Goal: Information Seeking & Learning: Learn about a topic

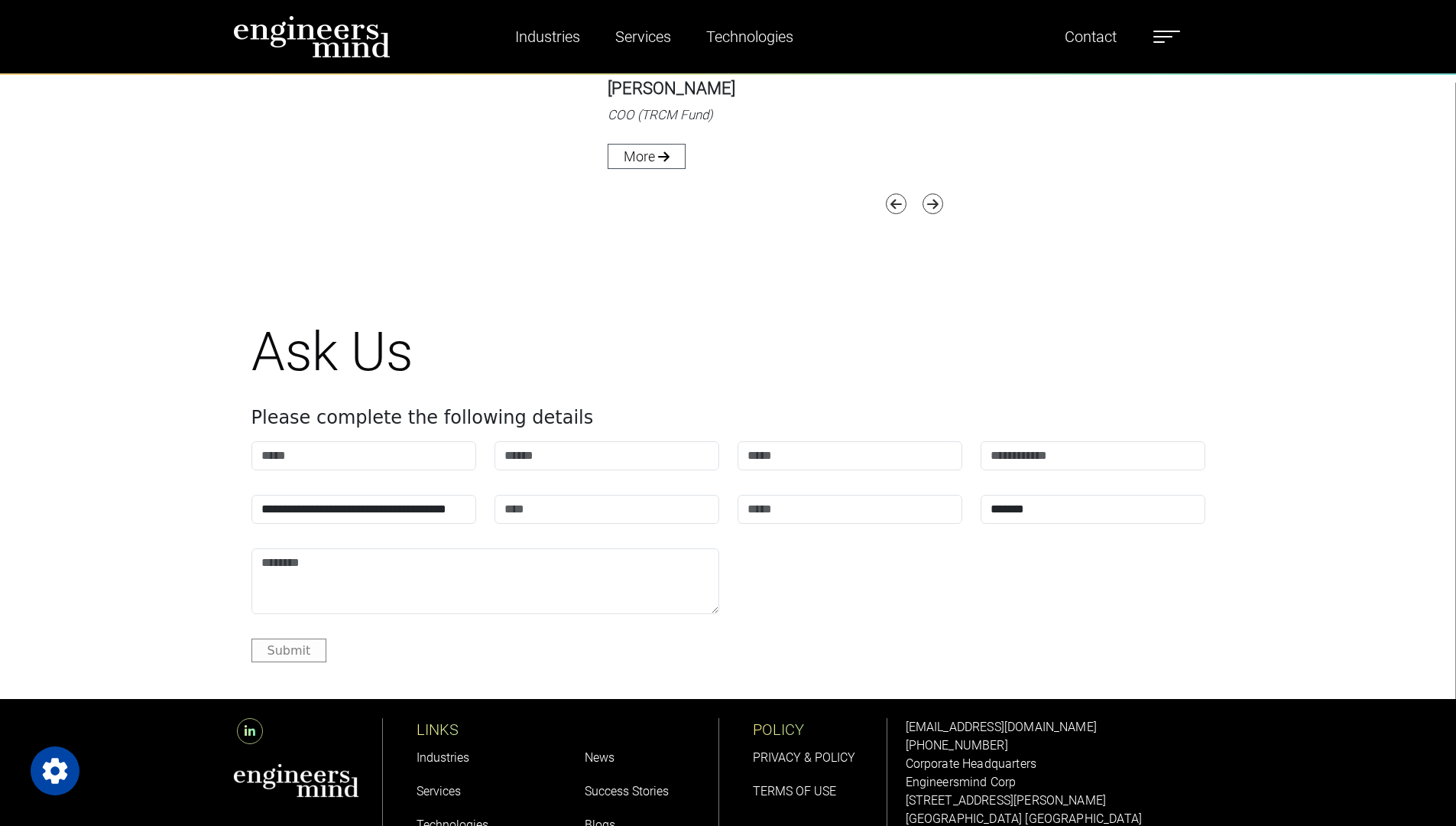
scroll to position [6718, 0]
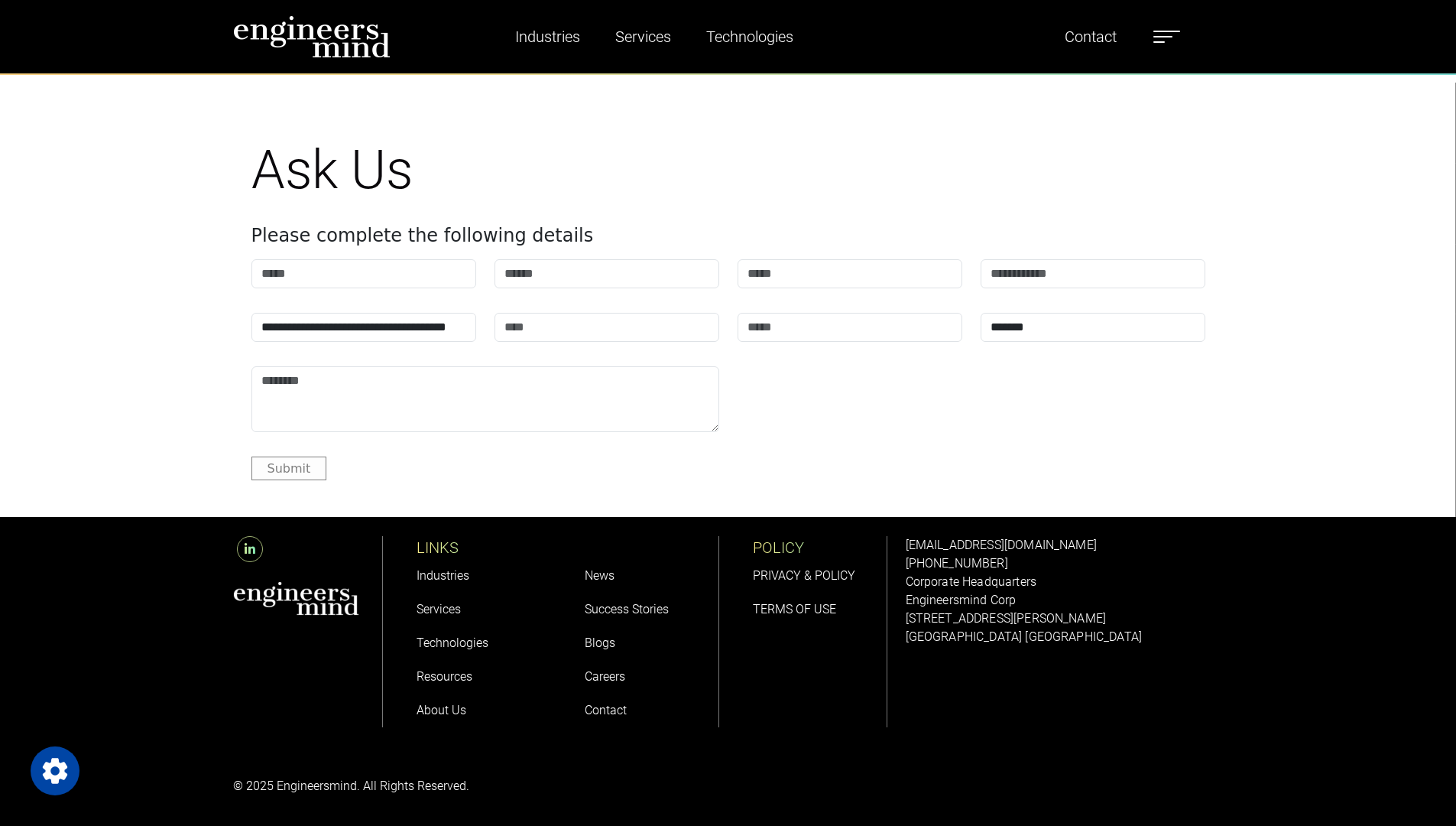
click at [617, 673] on link "Careers" at bounding box center [605, 676] width 41 height 14
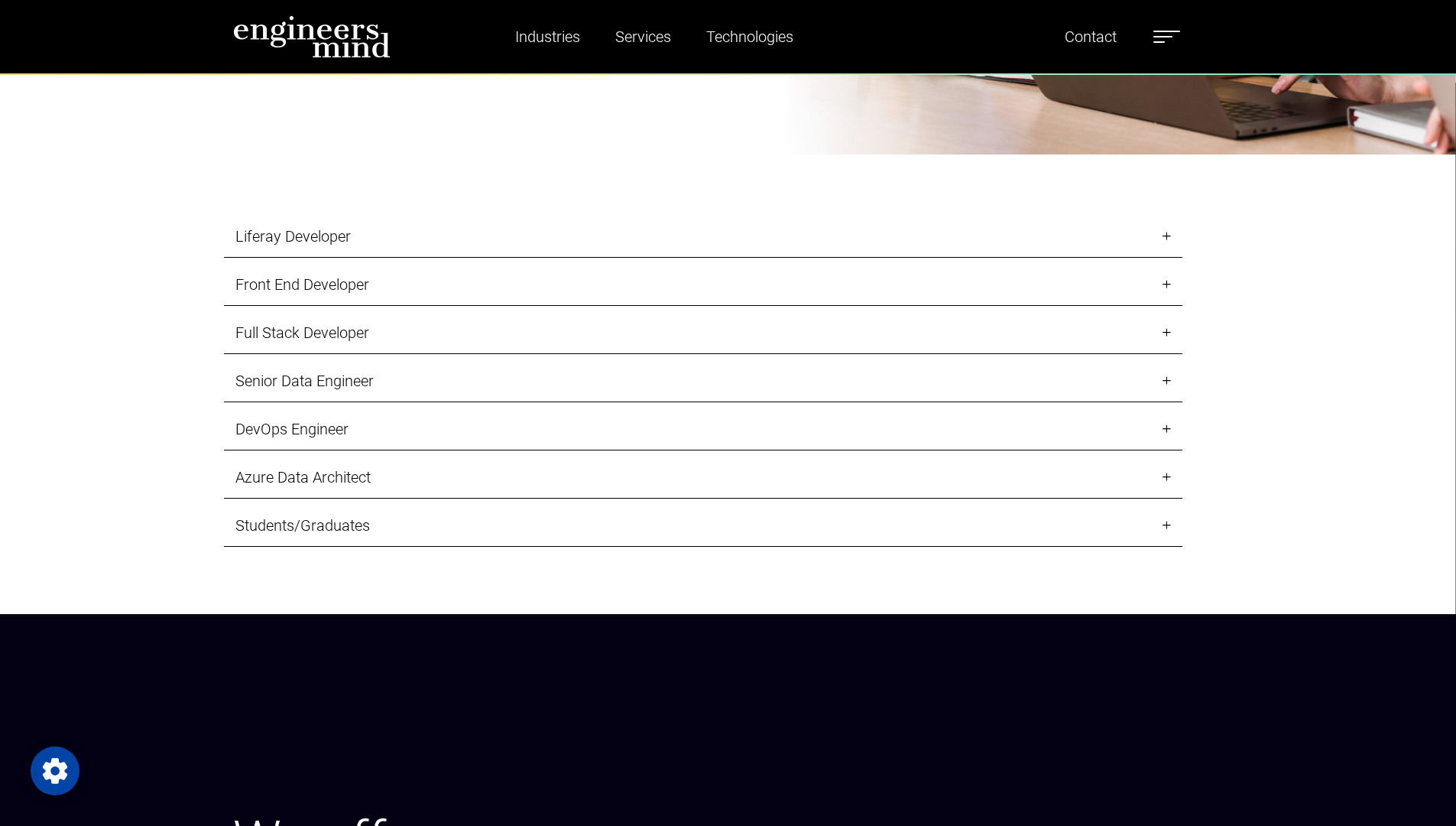
scroll to position [1981, 0]
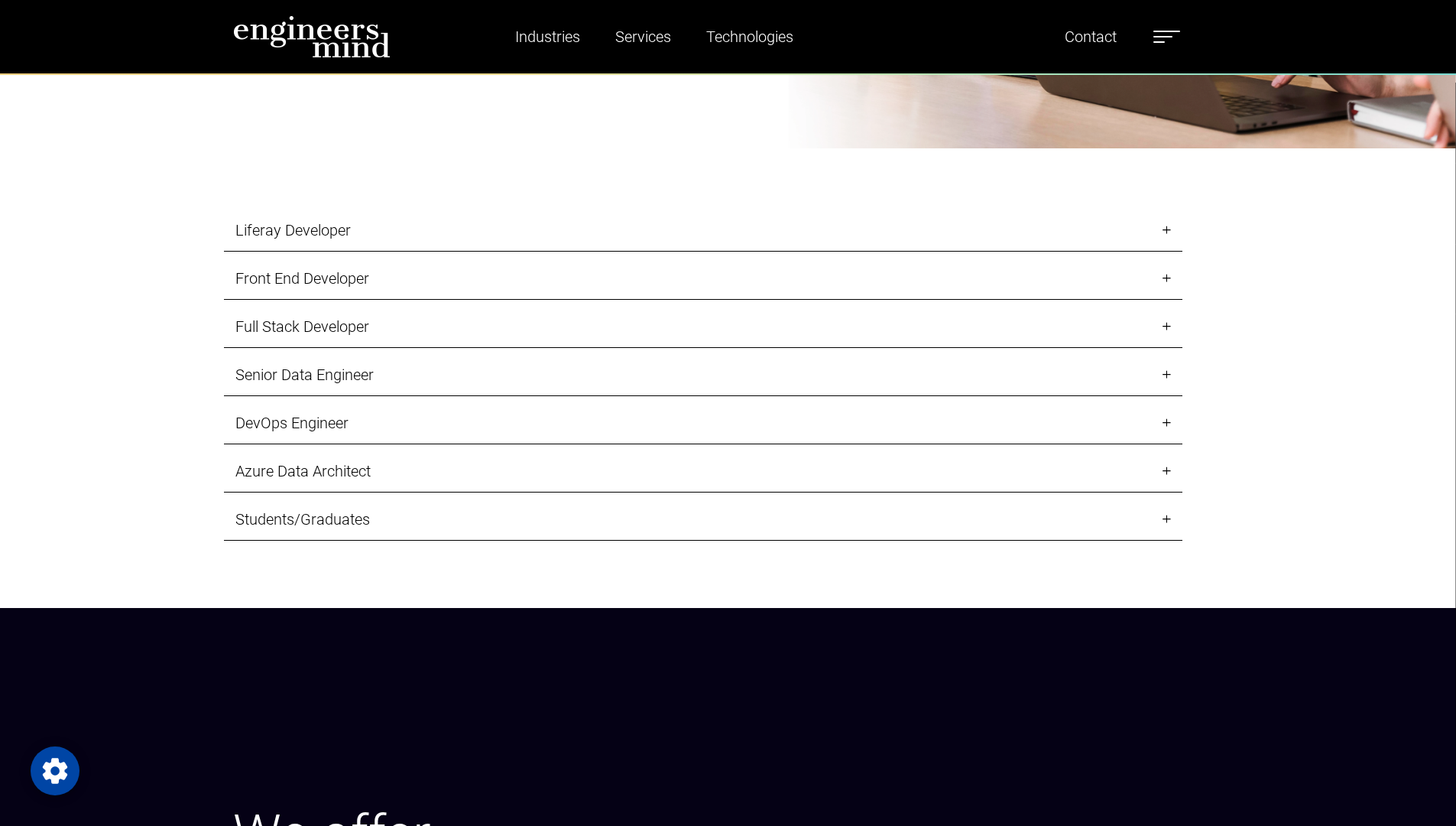
click at [1168, 374] on link "Senior Data Engineer" at bounding box center [703, 374] width 959 height 42
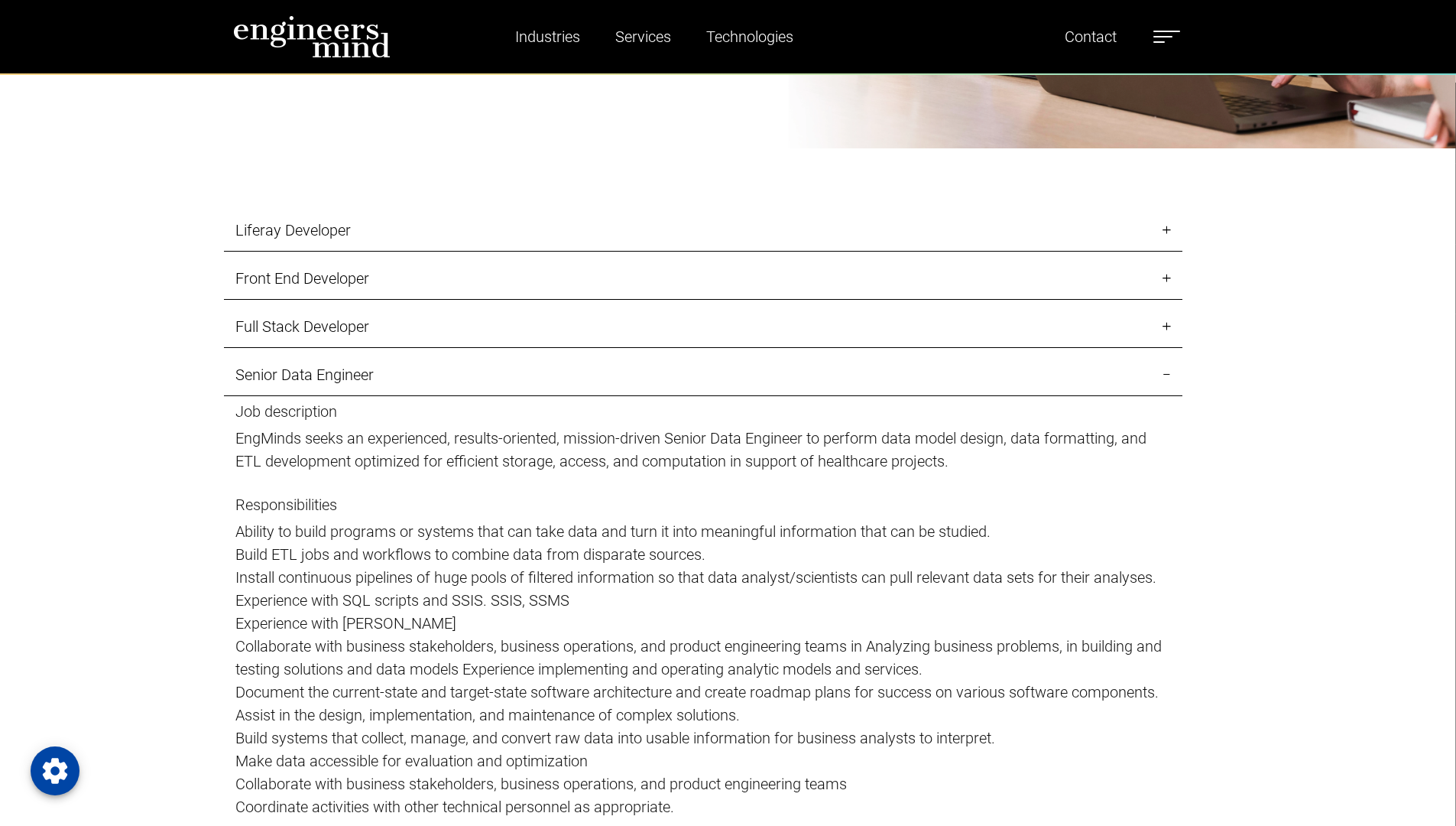
click at [1168, 332] on link "Full Stack Developer" at bounding box center [703, 326] width 959 height 42
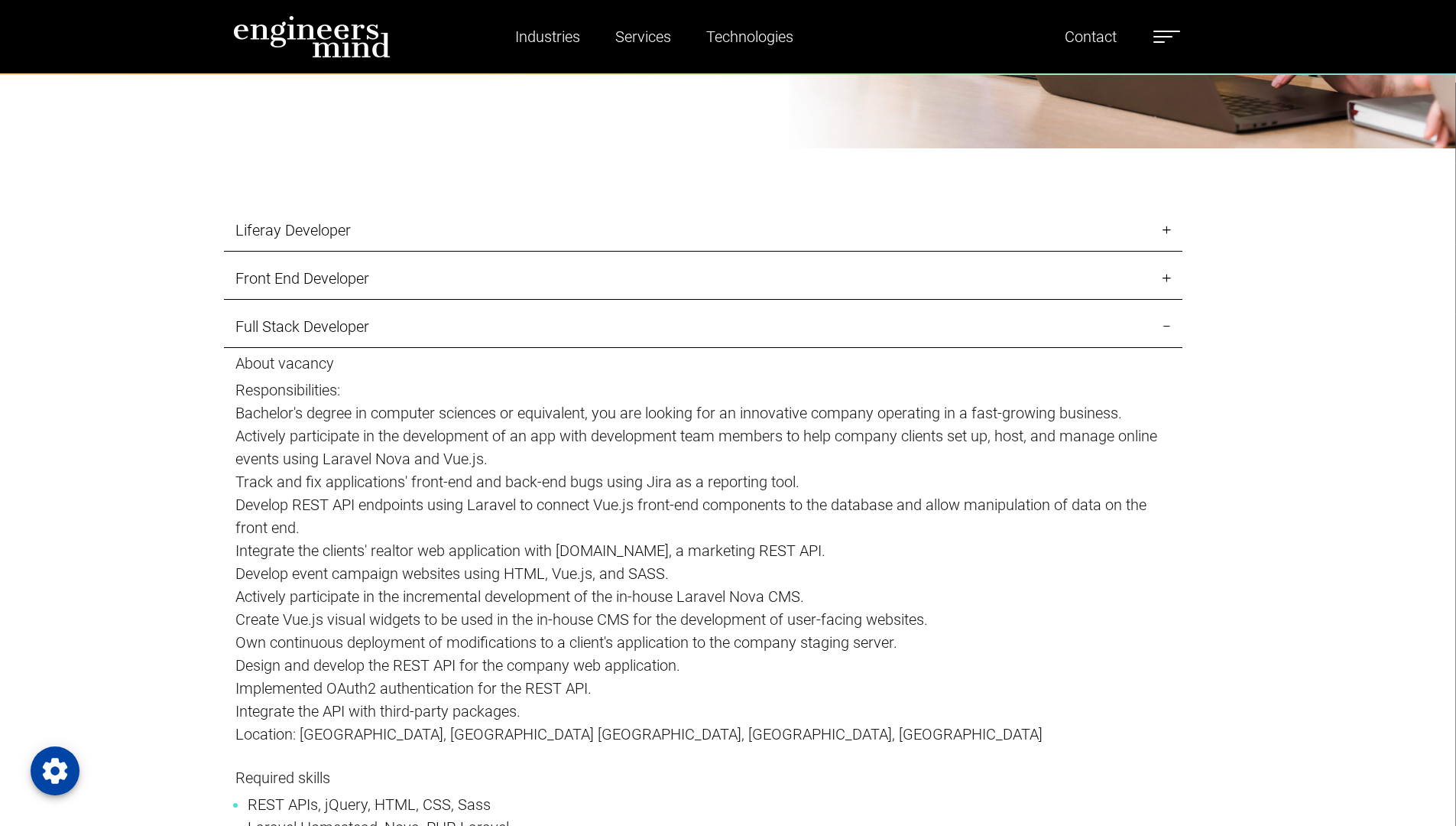
click at [1167, 279] on link "Front End Developer" at bounding box center [703, 278] width 959 height 42
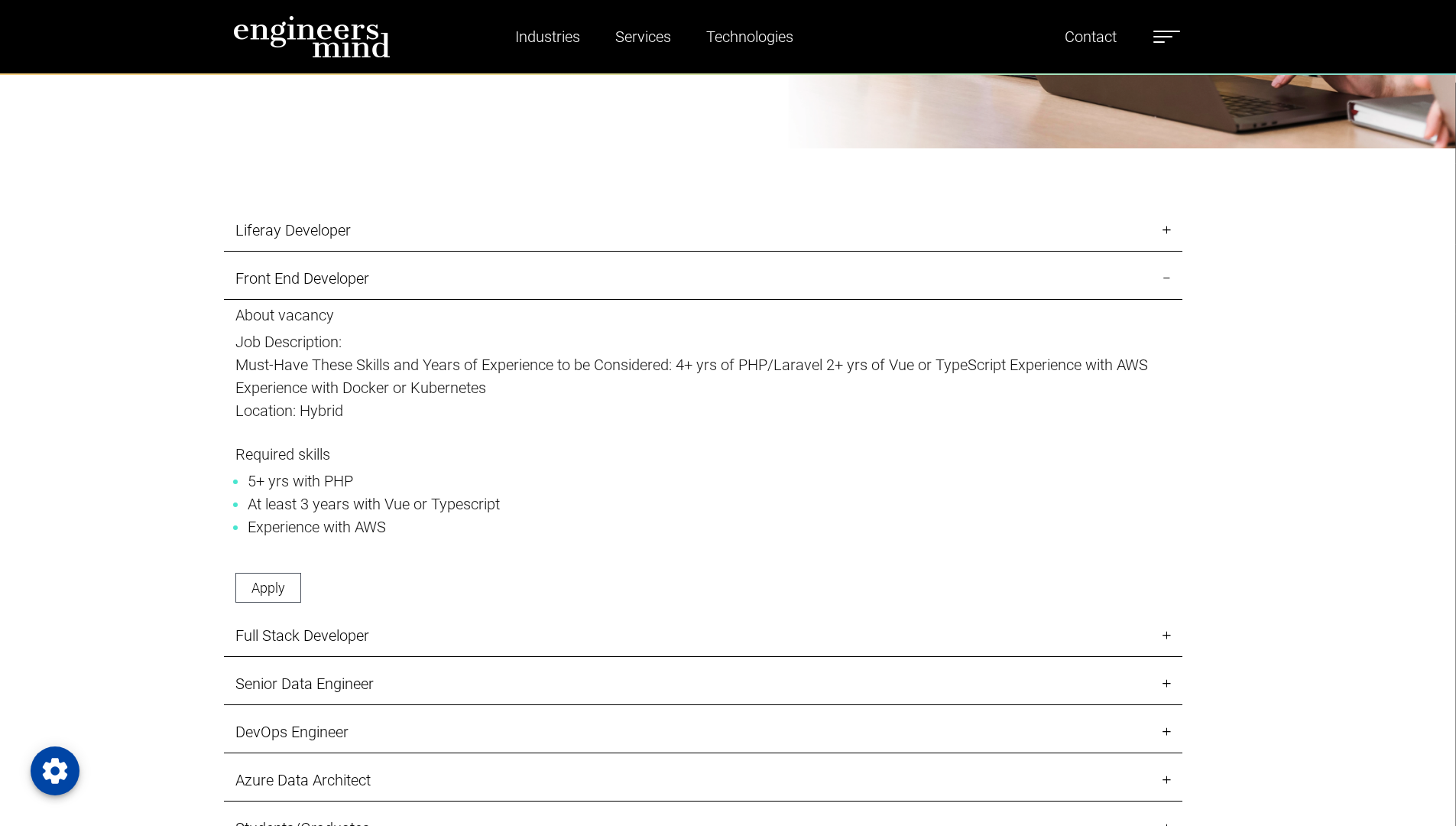
click at [1165, 227] on link "Liferay Developer" at bounding box center [703, 230] width 959 height 42
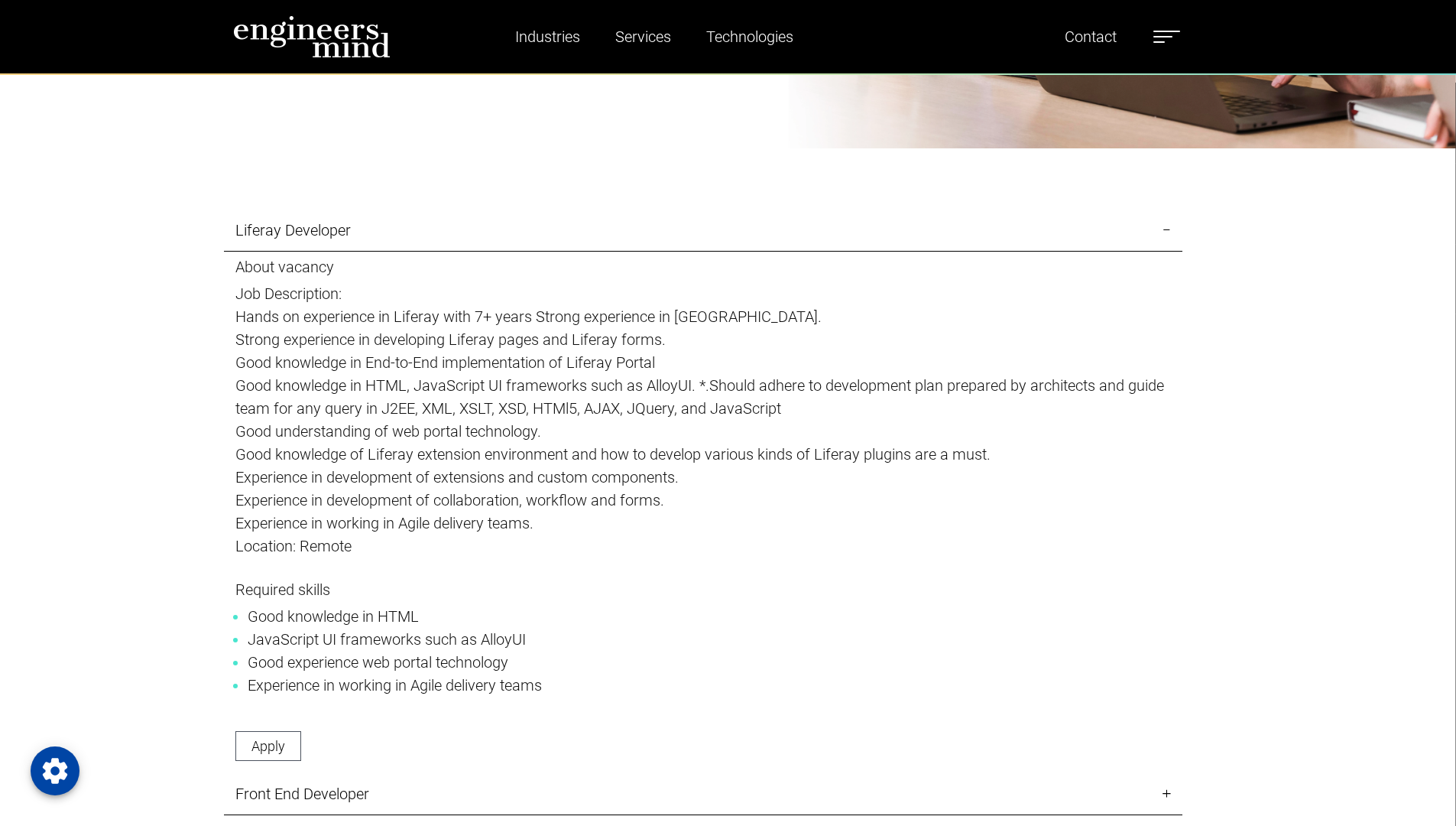
click at [1165, 227] on link "Liferay Developer" at bounding box center [703, 230] width 959 height 42
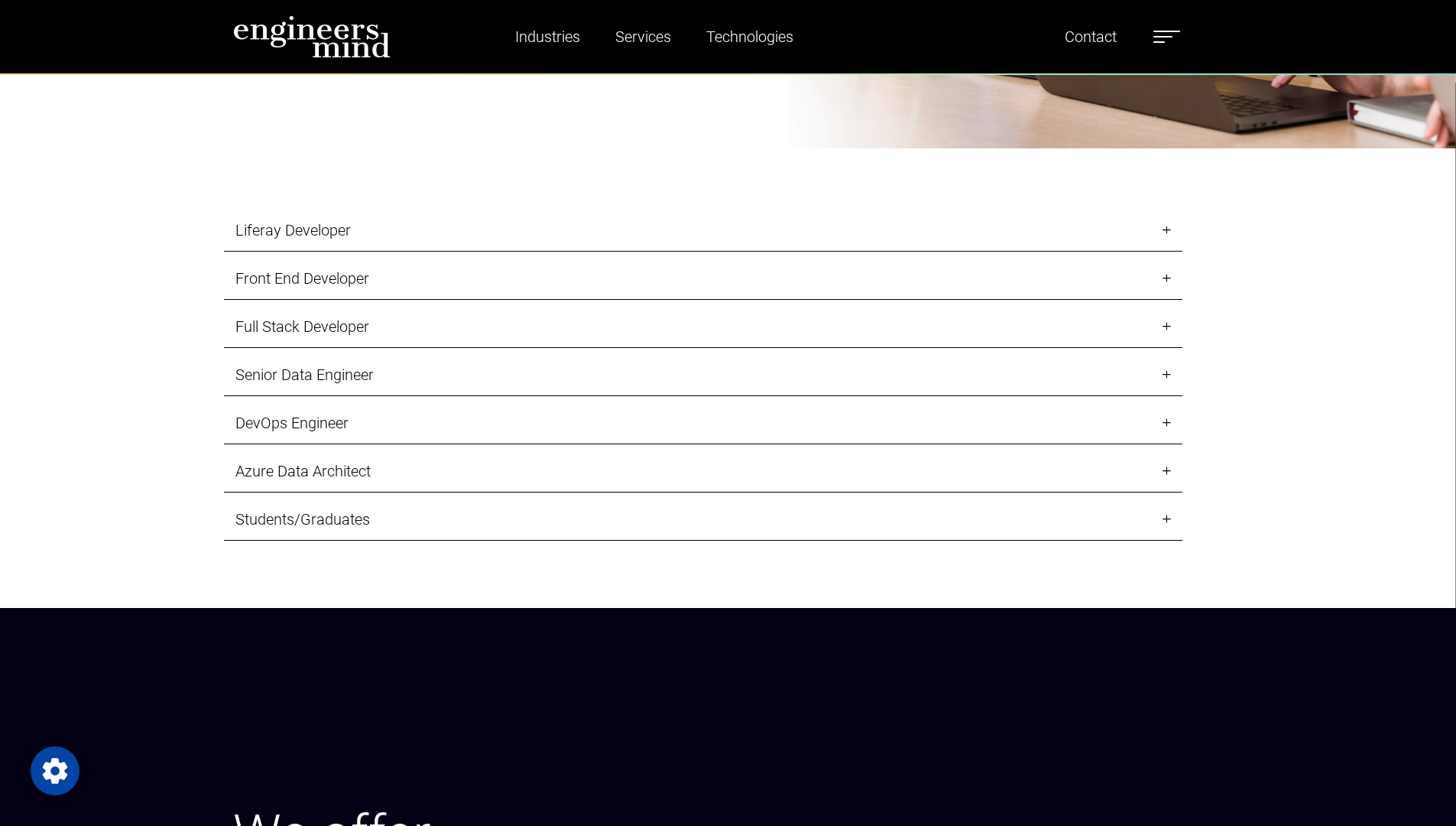
click at [1174, 380] on link "Senior Data Engineer" at bounding box center [703, 374] width 959 height 42
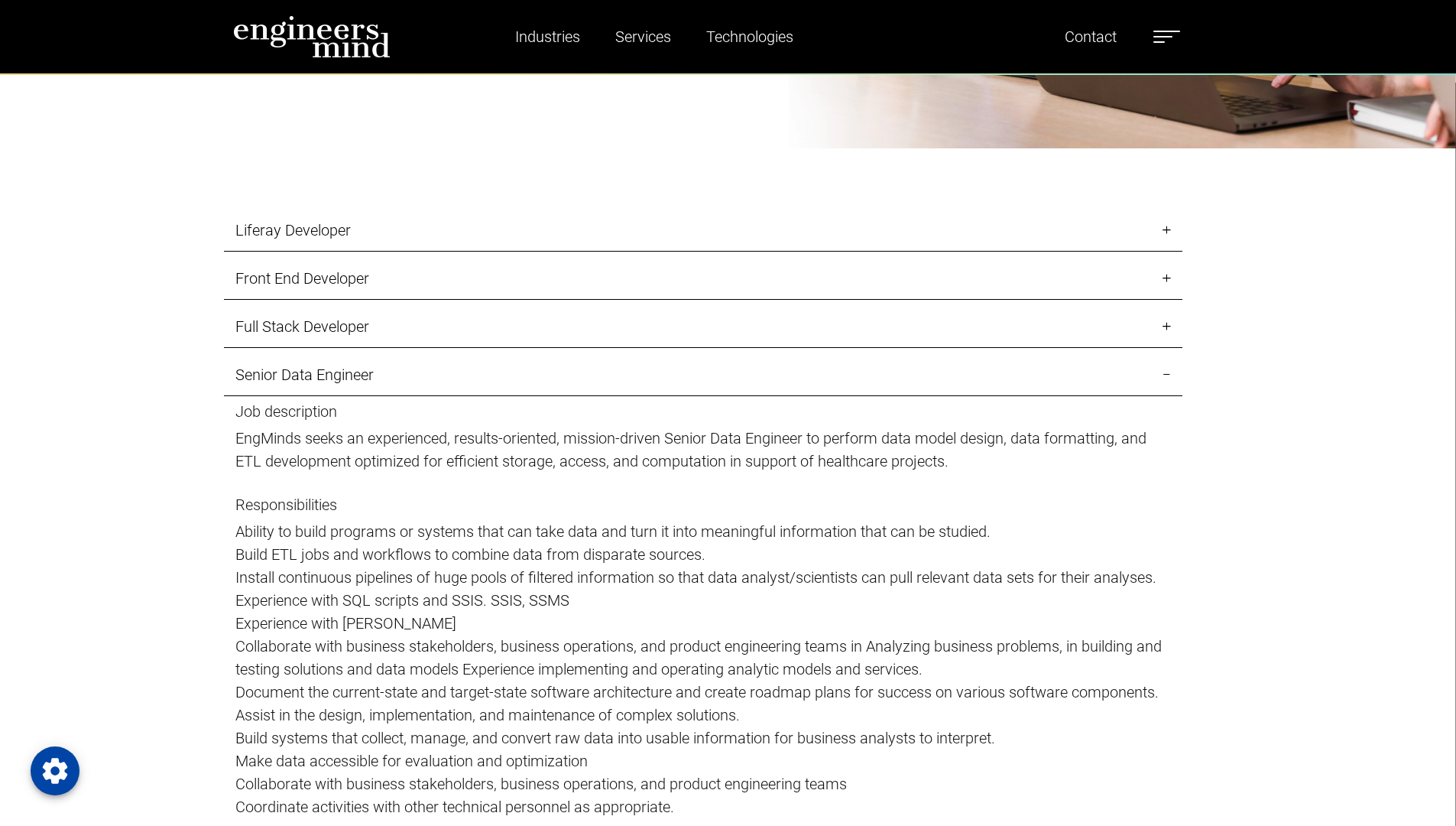
click at [1174, 380] on link "Senior Data Engineer" at bounding box center [703, 374] width 959 height 42
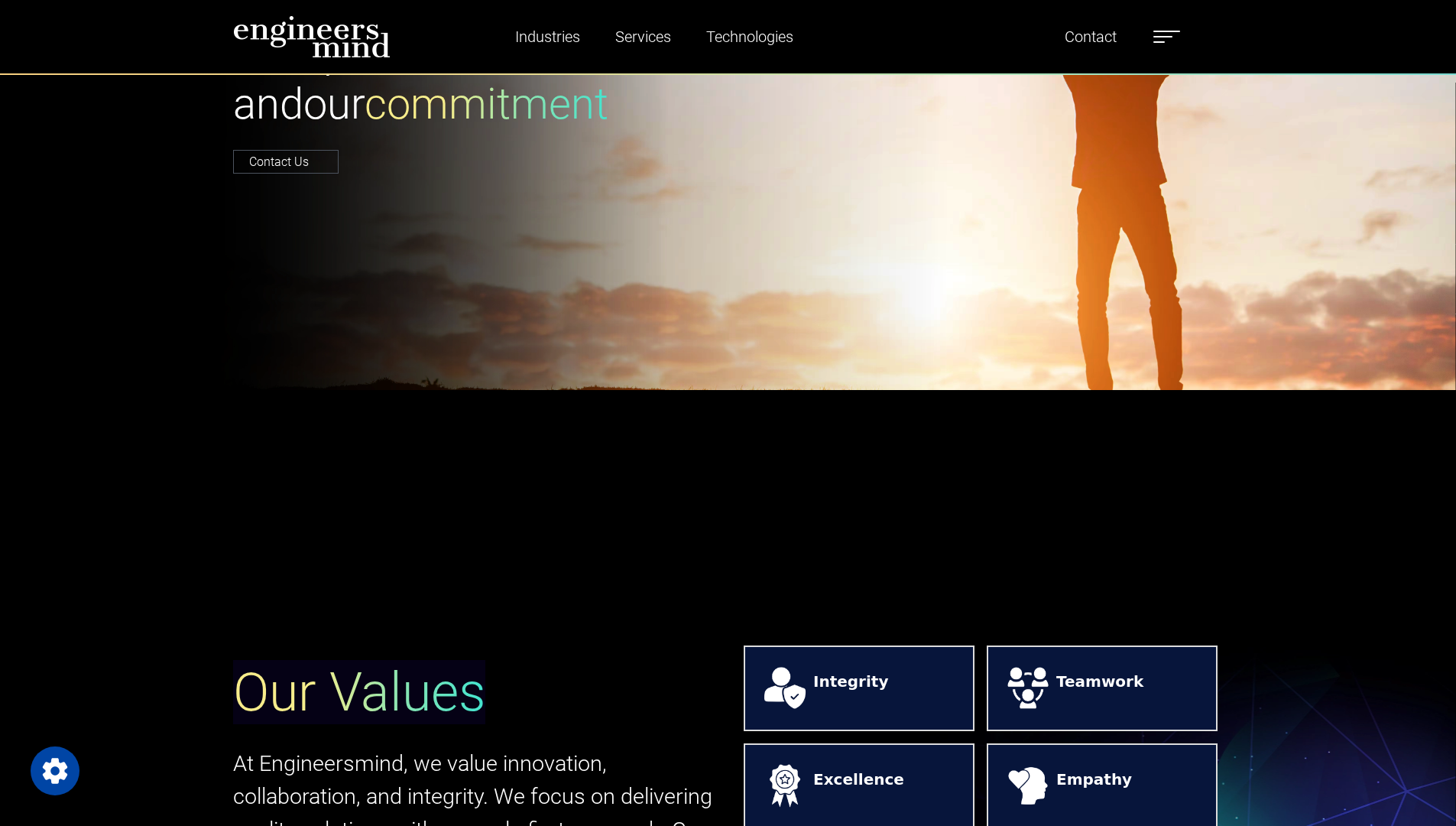
scroll to position [0, 0]
